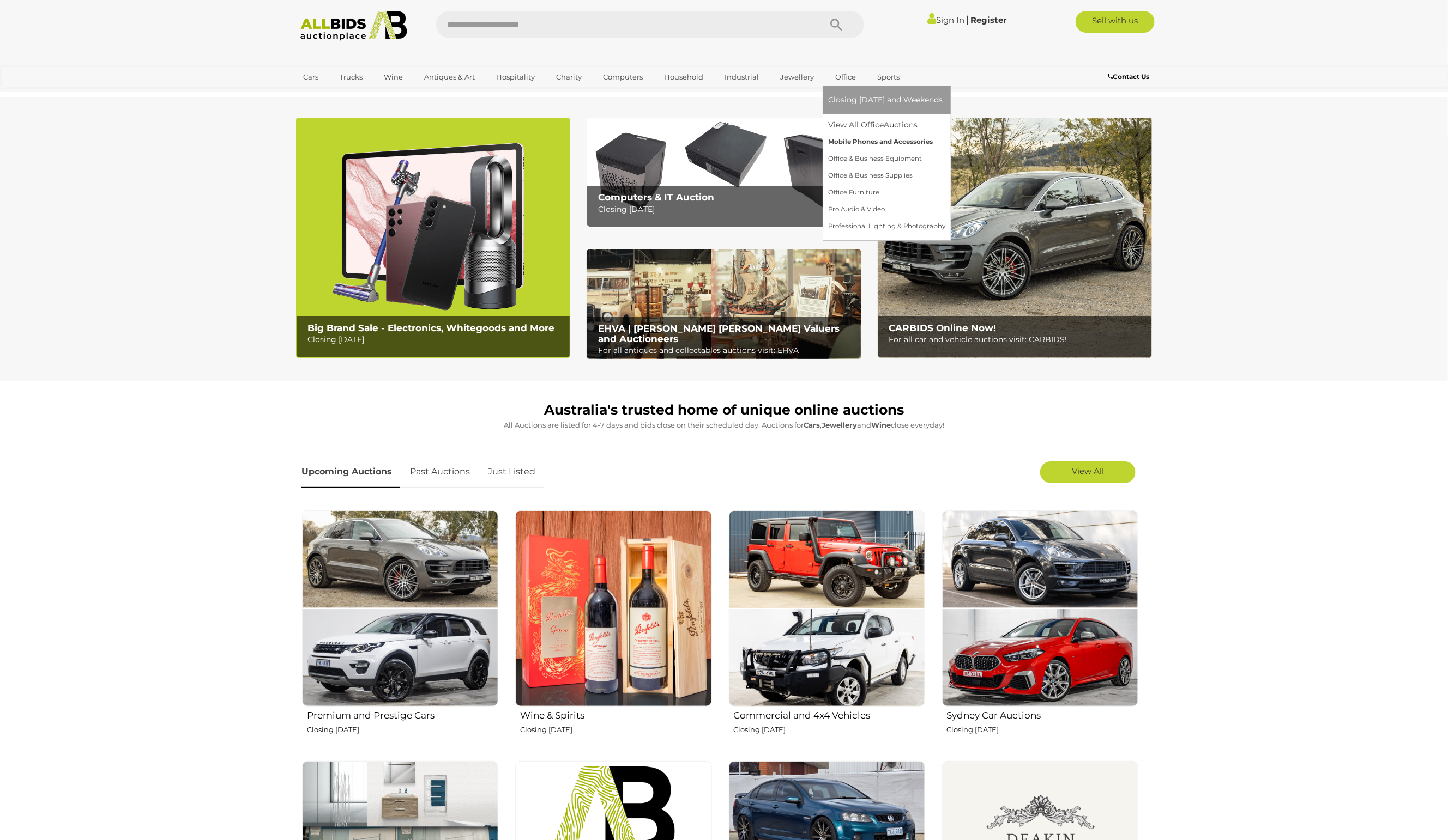
click at [850, 140] on link "Mobile Phones and Accessories" at bounding box center [887, 141] width 118 height 17
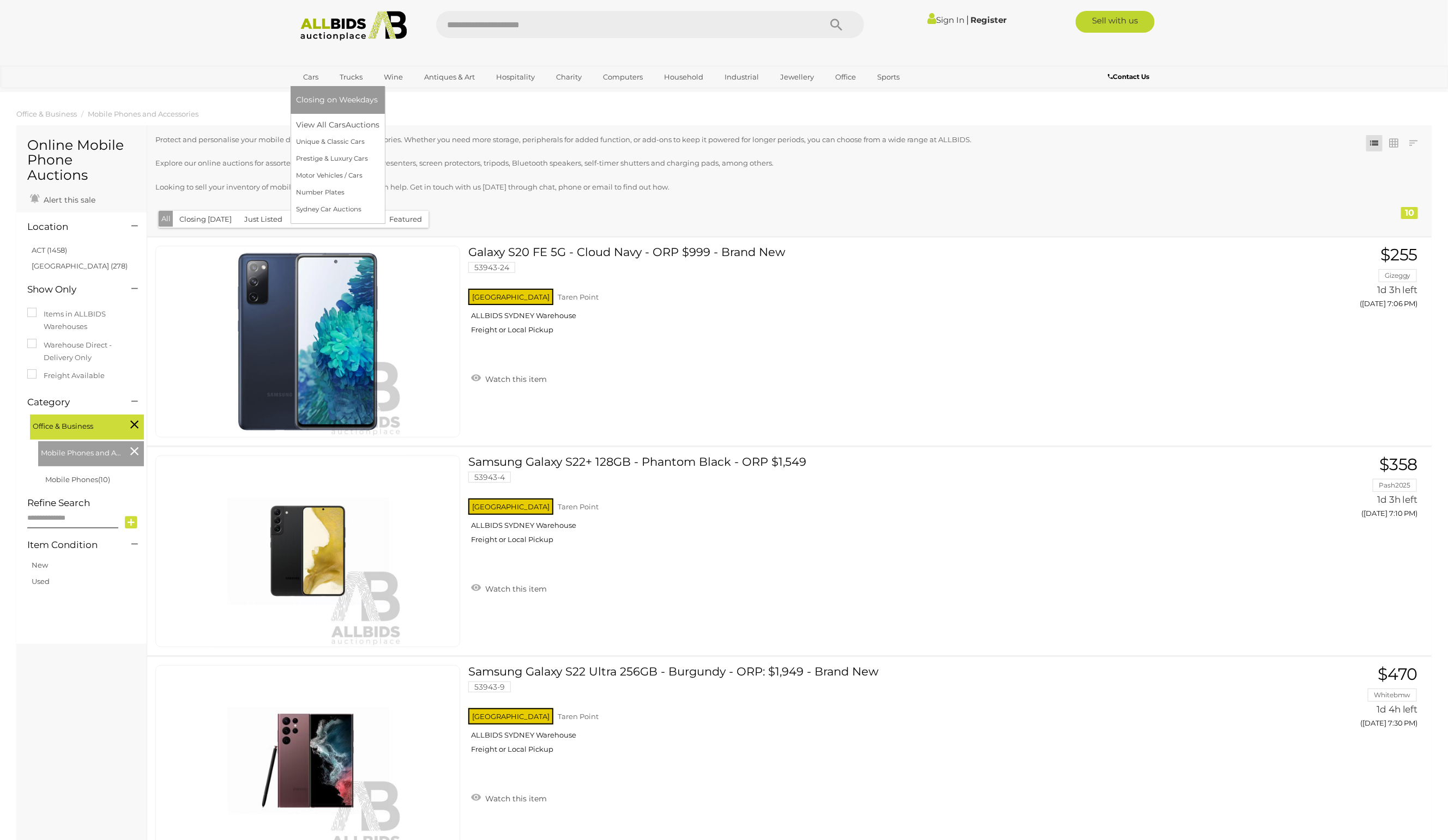
click at [308, 76] on link "Cars" at bounding box center [310, 77] width 30 height 18
click at [313, 129] on link "View All Cars Auctions" at bounding box center [339, 125] width 87 height 17
